Goal: Find specific page/section

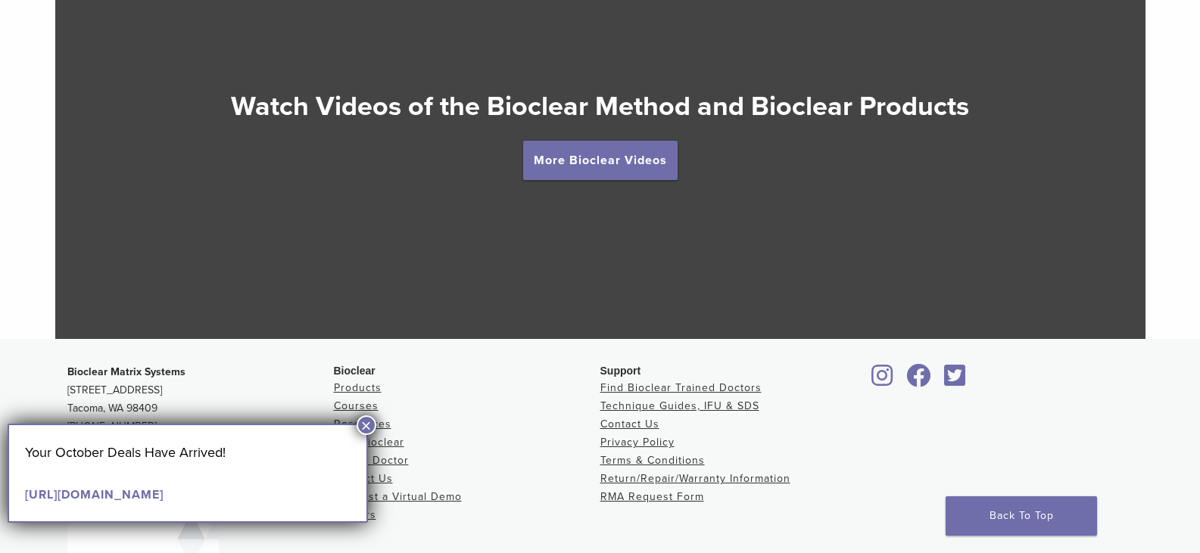
scroll to position [2920, 0]
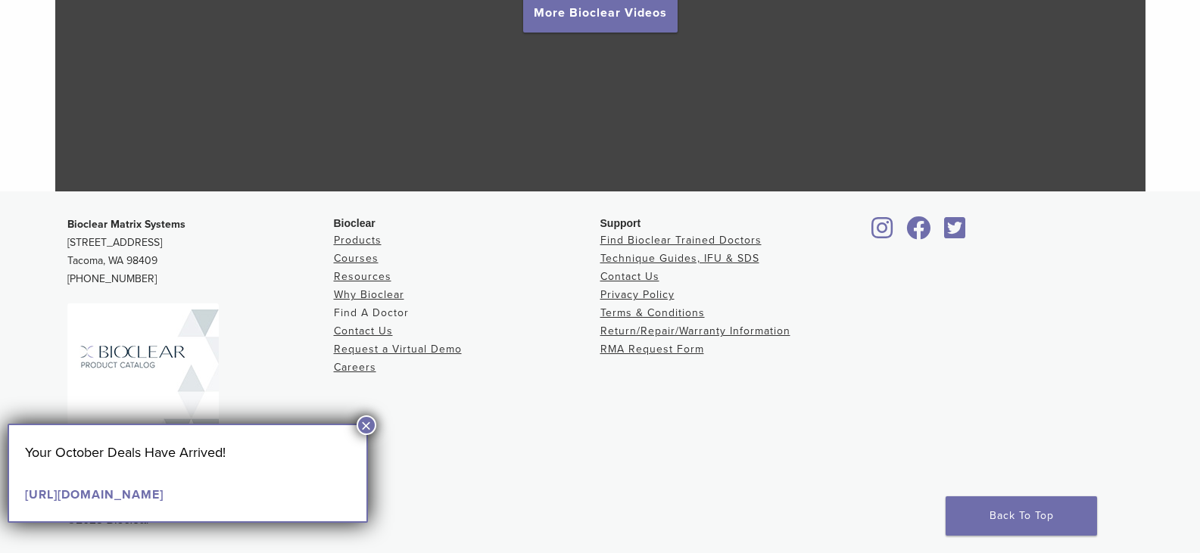
click at [391, 317] on link "Find A Doctor" at bounding box center [371, 313] width 75 height 13
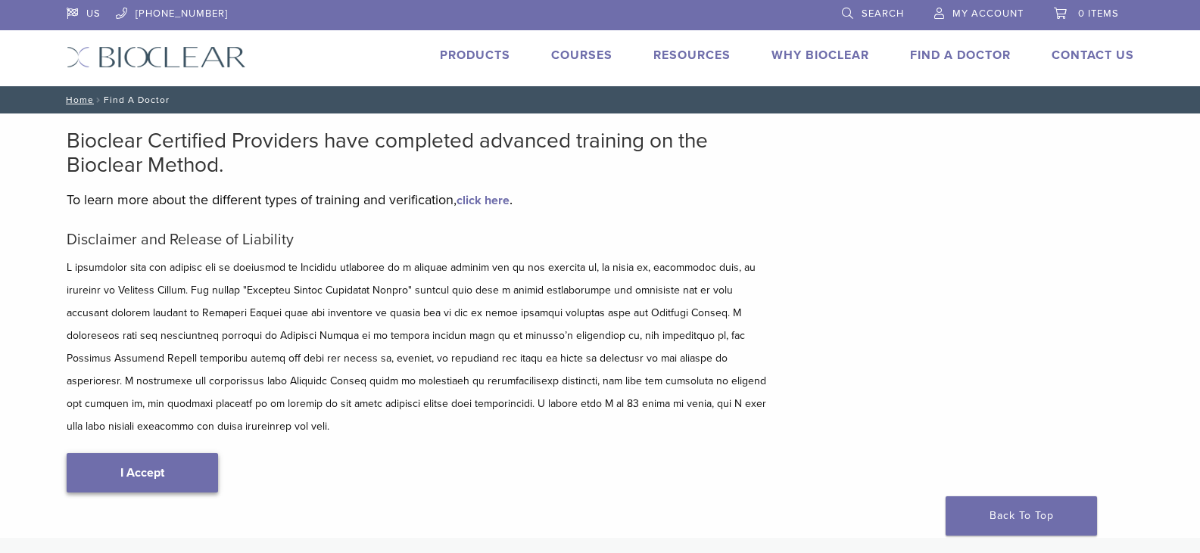
click at [139, 453] on link "I Accept" at bounding box center [142, 472] width 151 height 39
